Goal: Find specific page/section: Find specific page/section

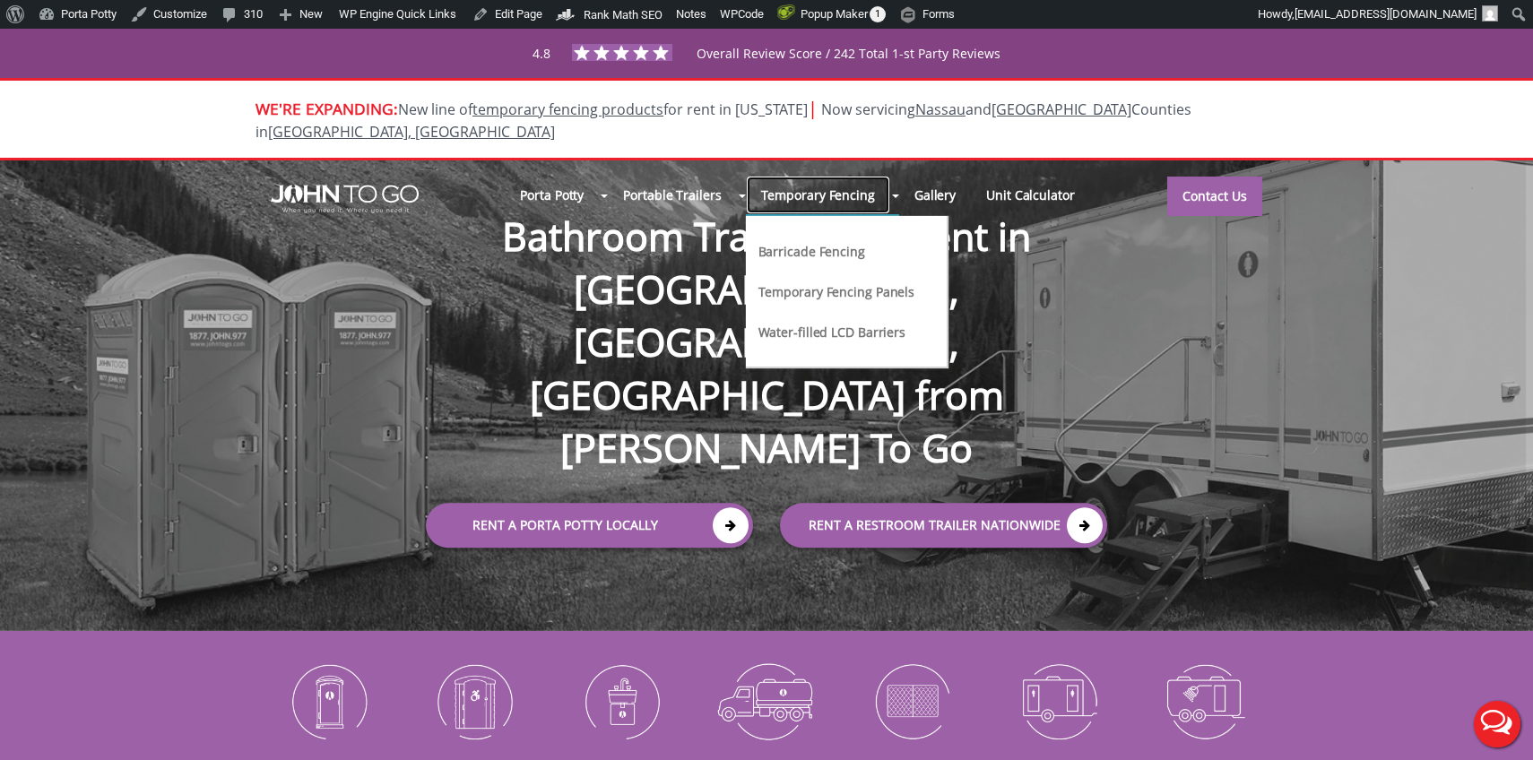
click at [824, 176] on link "Temporary Fencing" at bounding box center [818, 195] width 144 height 39
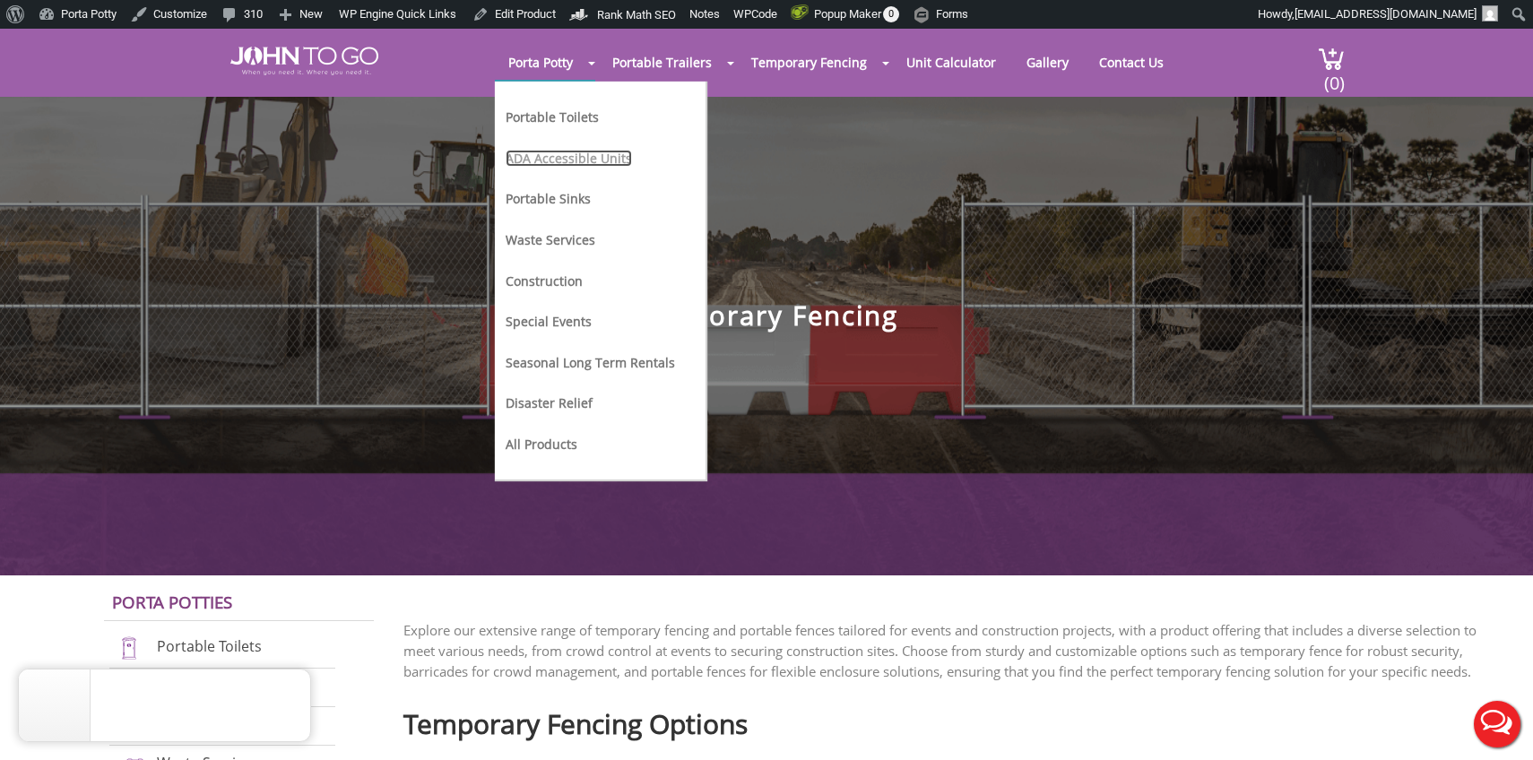
click at [589, 163] on link "ADA Accessible Units" at bounding box center [569, 158] width 126 height 17
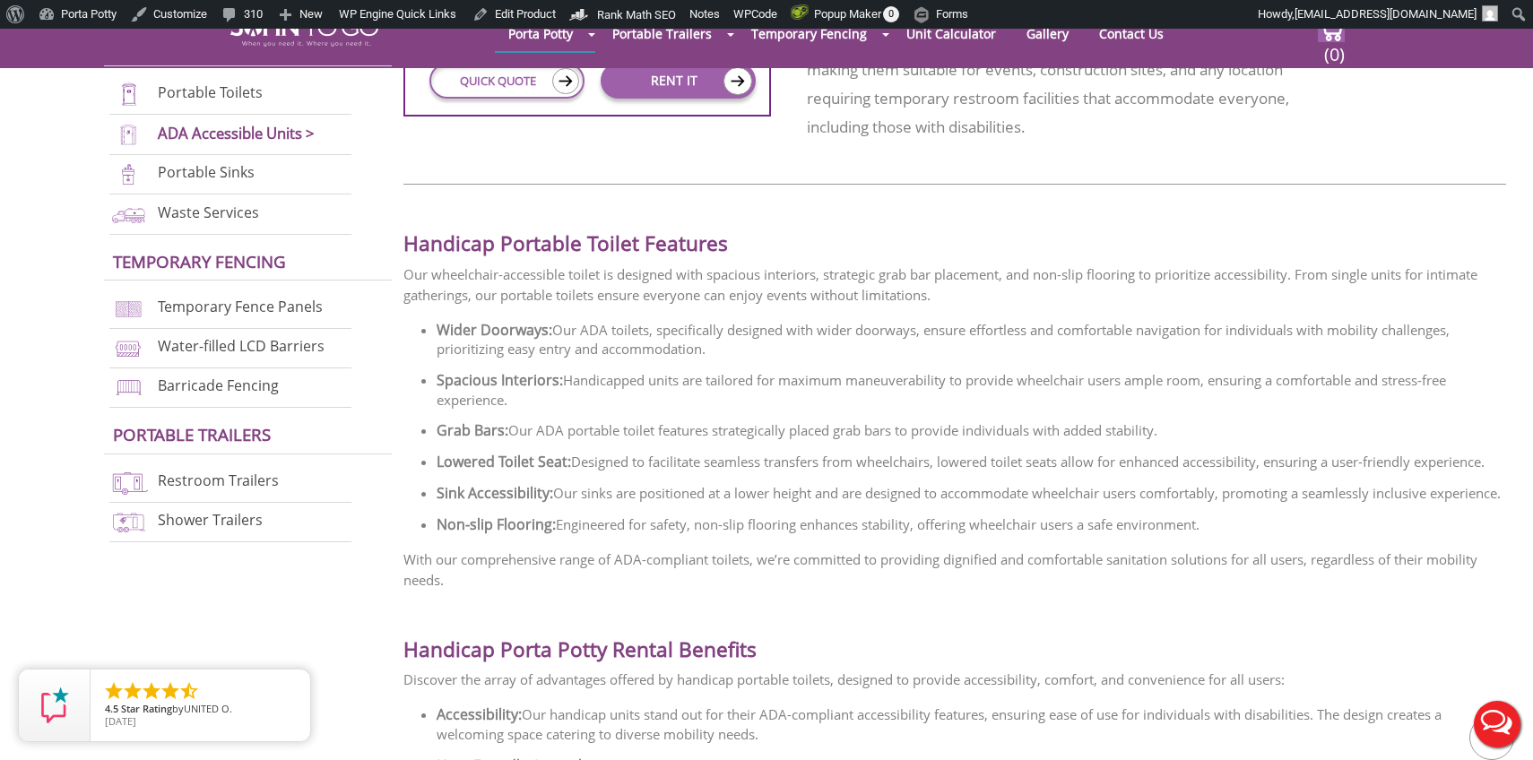
scroll to position [1240, 0]
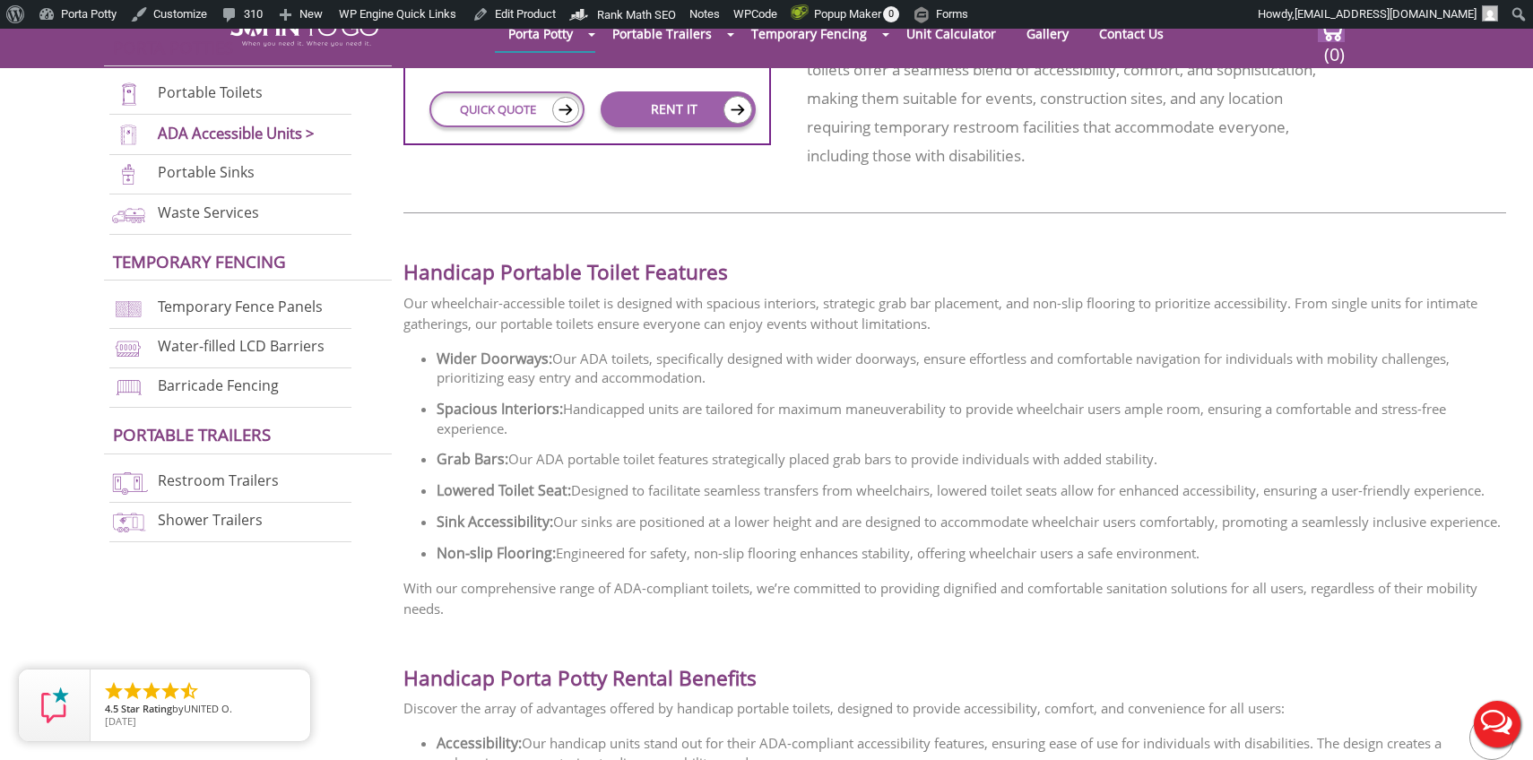
click at [317, 51] on h3 "Porta Potties" at bounding box center [248, 53] width 289 height 28
click at [308, 39] on h3 "Porta Potties" at bounding box center [248, 53] width 289 height 28
click at [273, 38] on div "Porta Potties Portable Toilets ADA Accessible Units > Portable Sinks Waste Serv…" at bounding box center [249, 286] width 291 height 531
click at [336, 38] on div "Porta Potties Portable Toilets ADA Accessible Units > Portable Sinks Waste Serv…" at bounding box center [249, 286] width 291 height 531
click at [516, 335] on div "Handicap Portable Toilet Features Our wheelchair-accessible toilet is designed …" at bounding box center [955, 425] width 1103 height 388
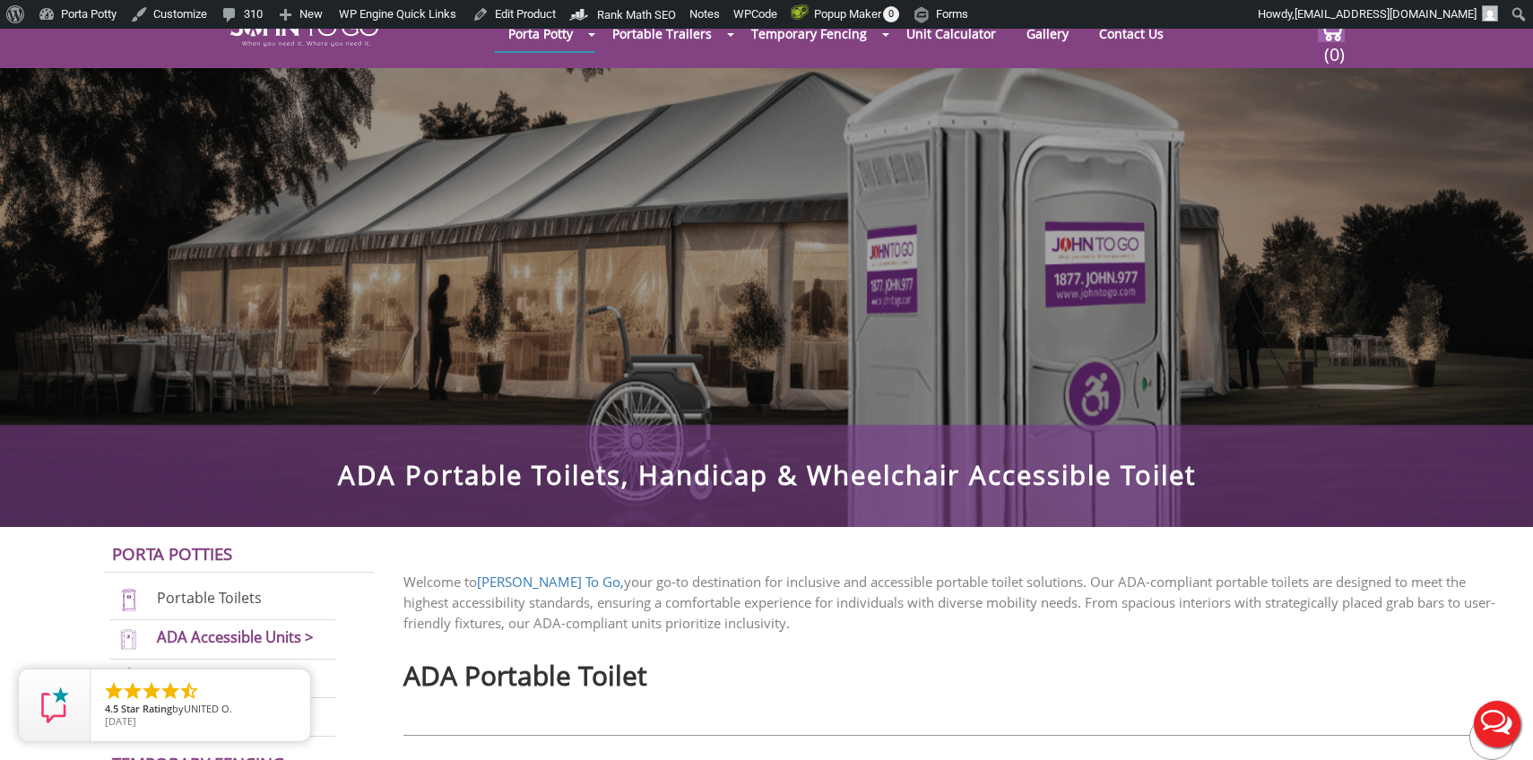
scroll to position [0, 0]
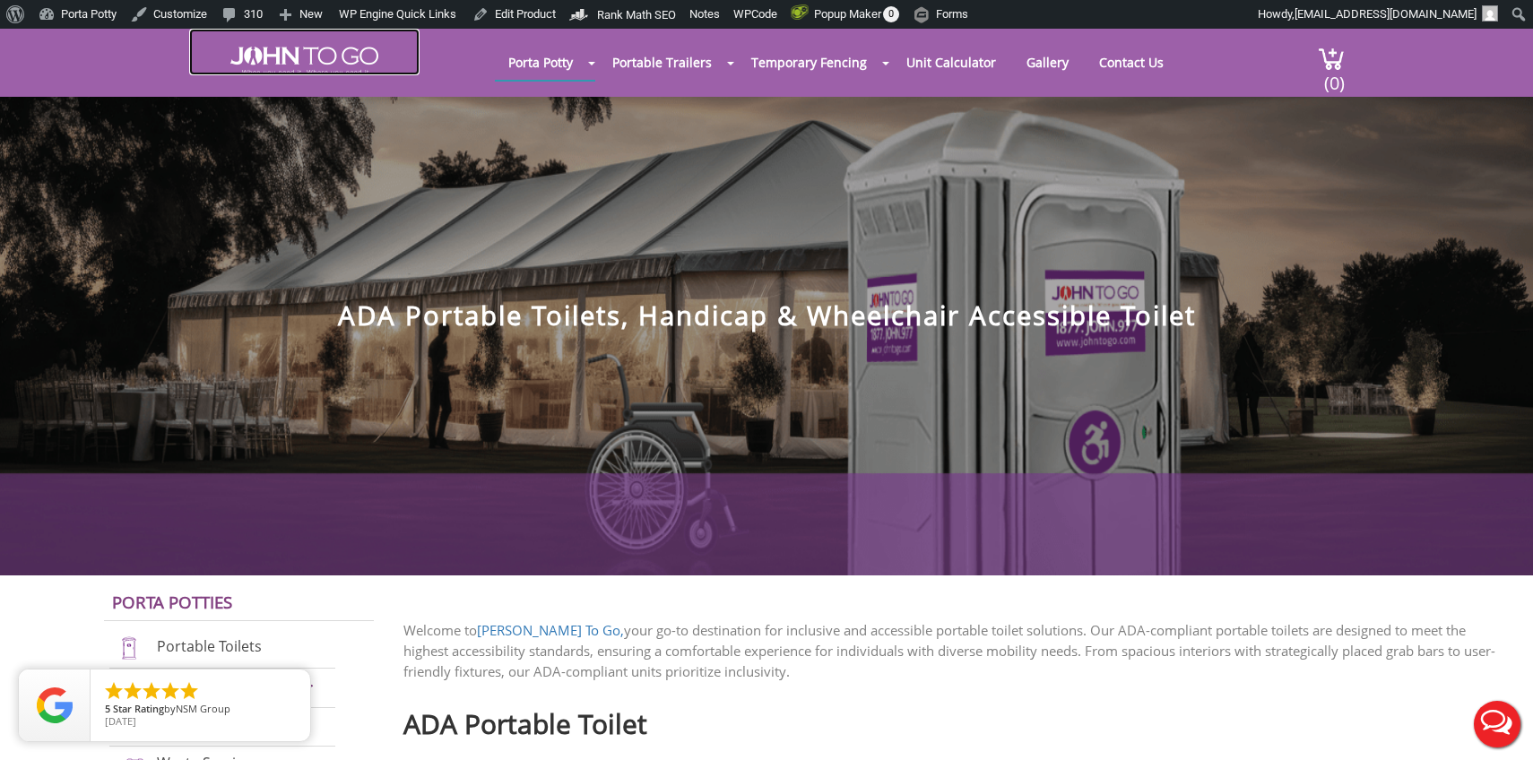
click at [308, 49] on img at bounding box center [304, 61] width 148 height 29
